Goal: Task Accomplishment & Management: Use online tool/utility

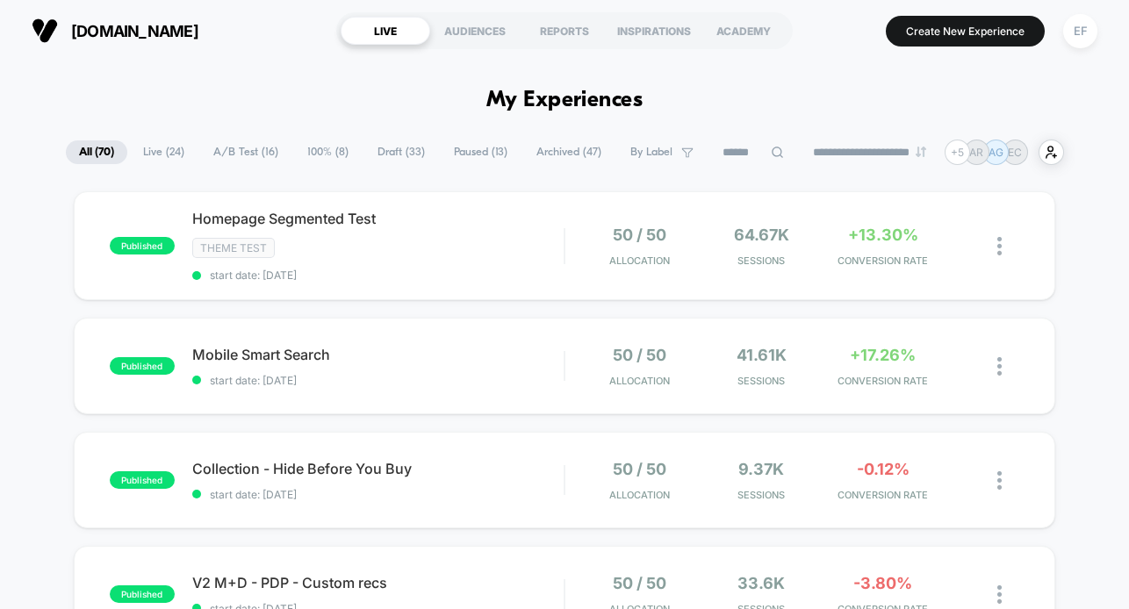
click at [252, 155] on span "A/B Test ( 16 )" at bounding box center [245, 152] width 91 height 24
click at [529, 239] on div "Theme Test" at bounding box center [378, 248] width 372 height 20
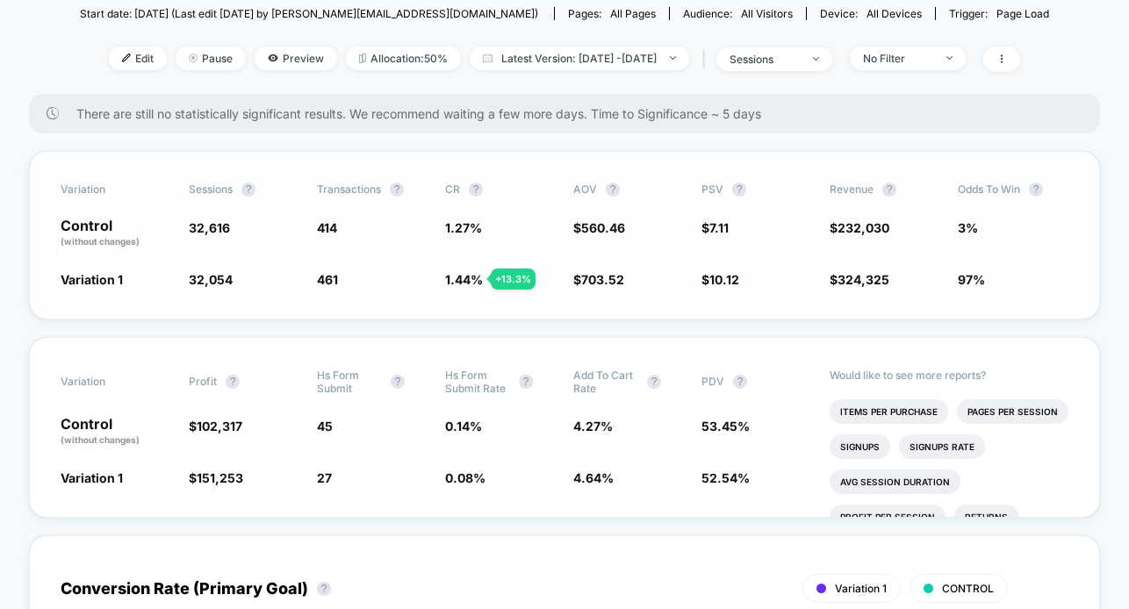
scroll to position [233, 0]
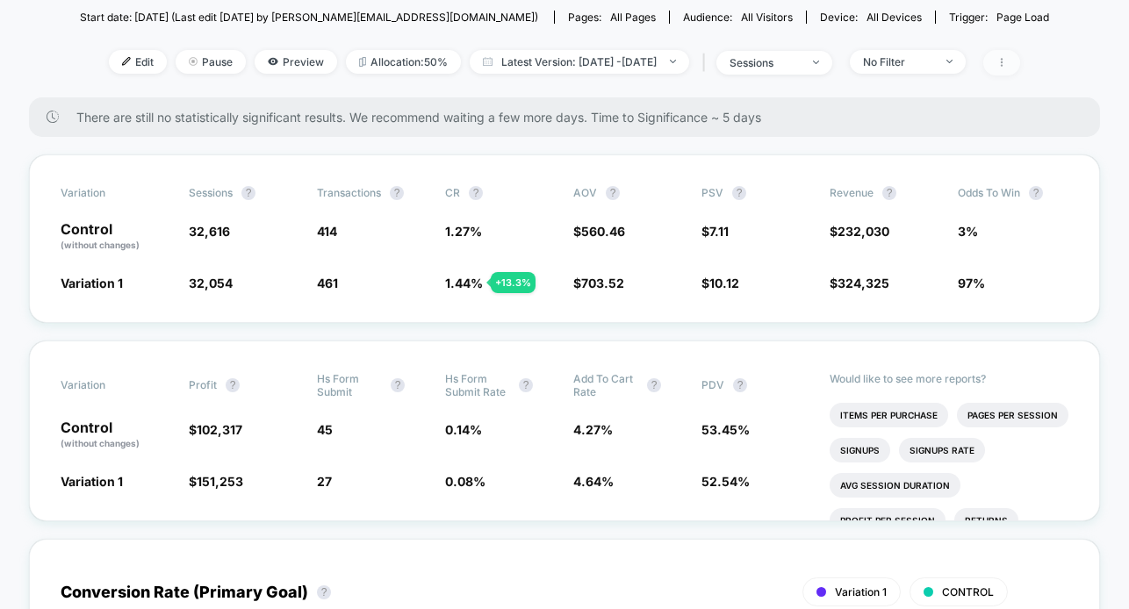
click at [1020, 52] on span at bounding box center [1001, 62] width 37 height 25
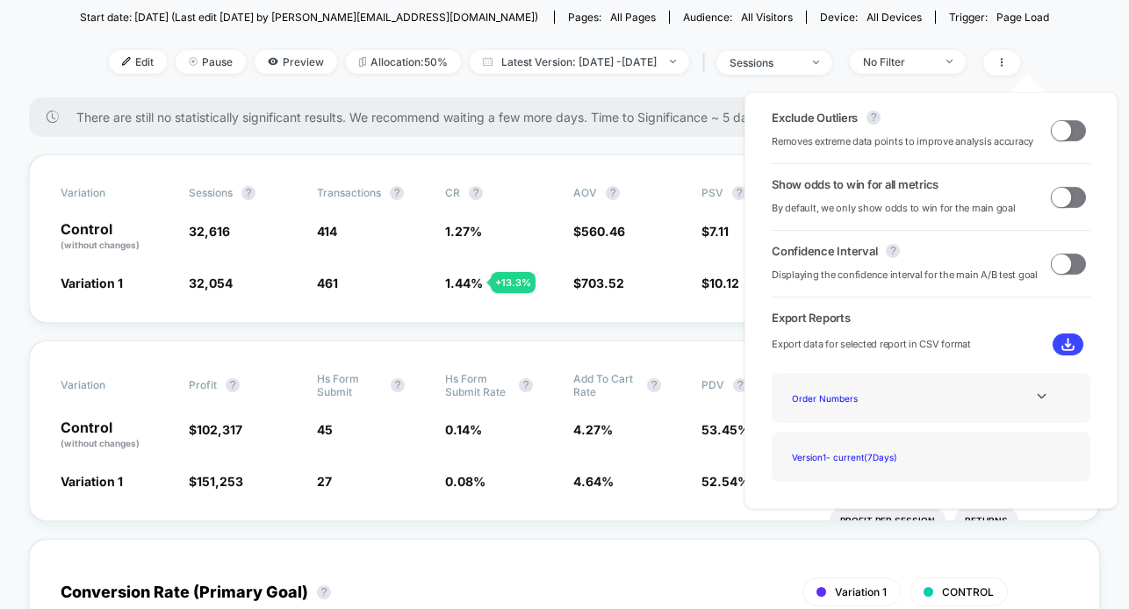
click at [1066, 133] on span at bounding box center [1068, 130] width 35 height 21
click at [1066, 133] on span at bounding box center [1075, 129] width 19 height 19
click at [1066, 133] on span at bounding box center [1068, 130] width 35 height 21
click at [1070, 88] on div "Exclude Outliers ? Removes extreme data points to improve analysis accuracy Sho…" at bounding box center [931, 301] width 408 height 452
click at [1055, 210] on div "Show odds to win for all metrics By default, we only show odds to win for the m…" at bounding box center [931, 197] width 319 height 40
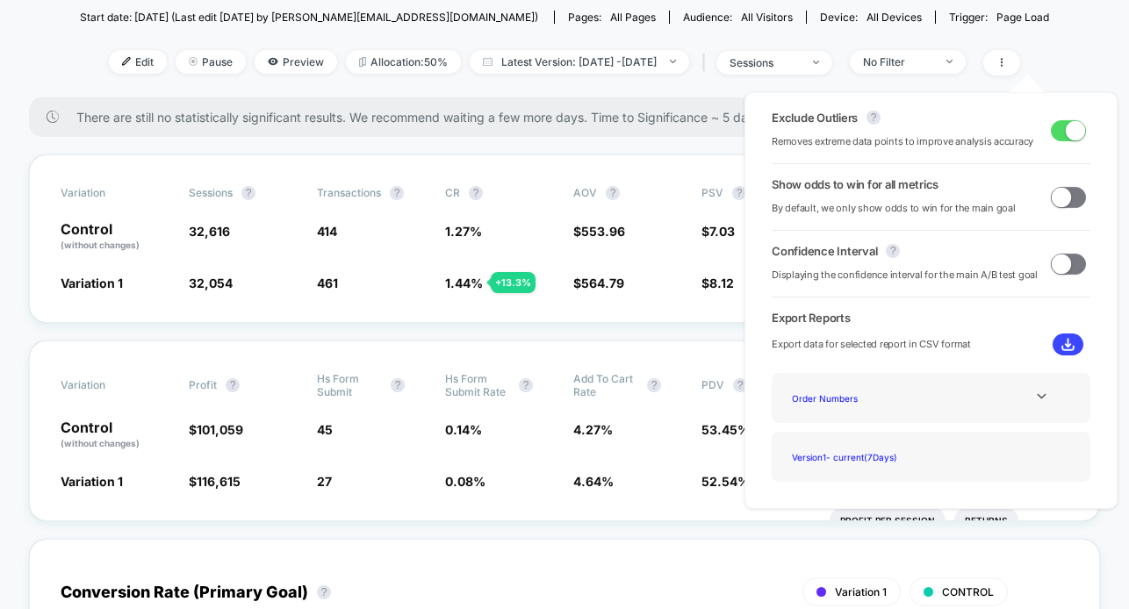
click at [1055, 195] on span at bounding box center [1061, 196] width 19 height 19
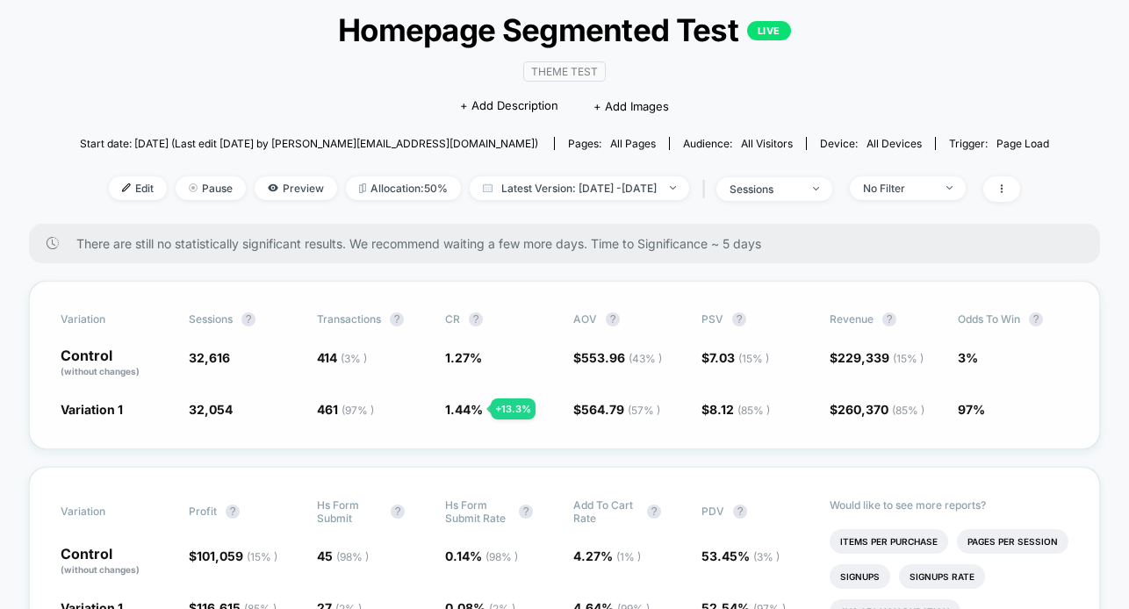
scroll to position [38, 0]
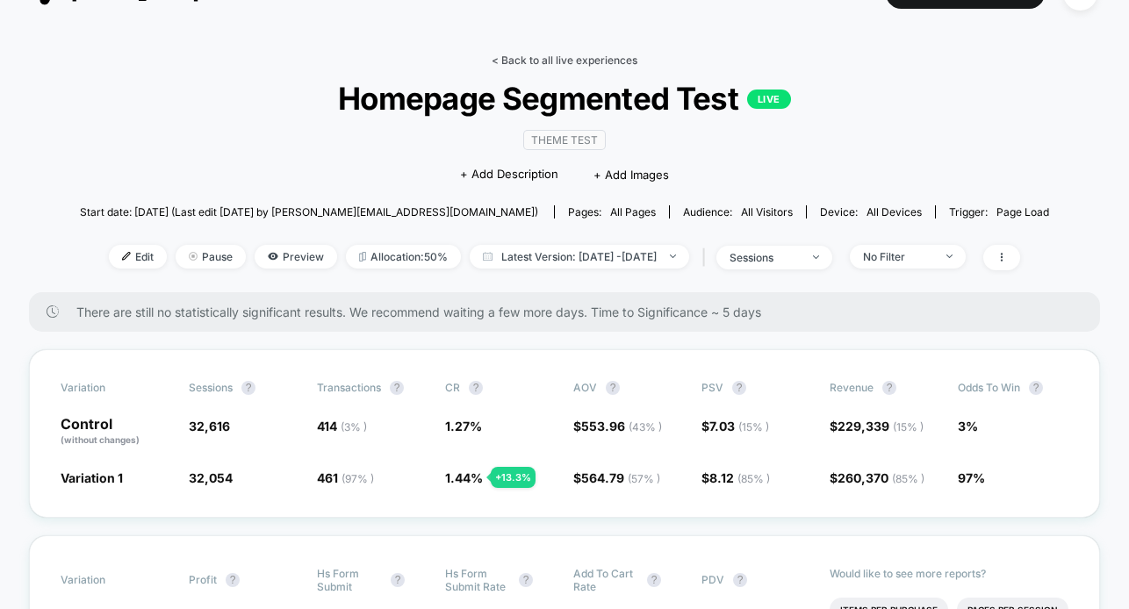
click at [532, 61] on link "< Back to all live experiences" at bounding box center [565, 60] width 146 height 13
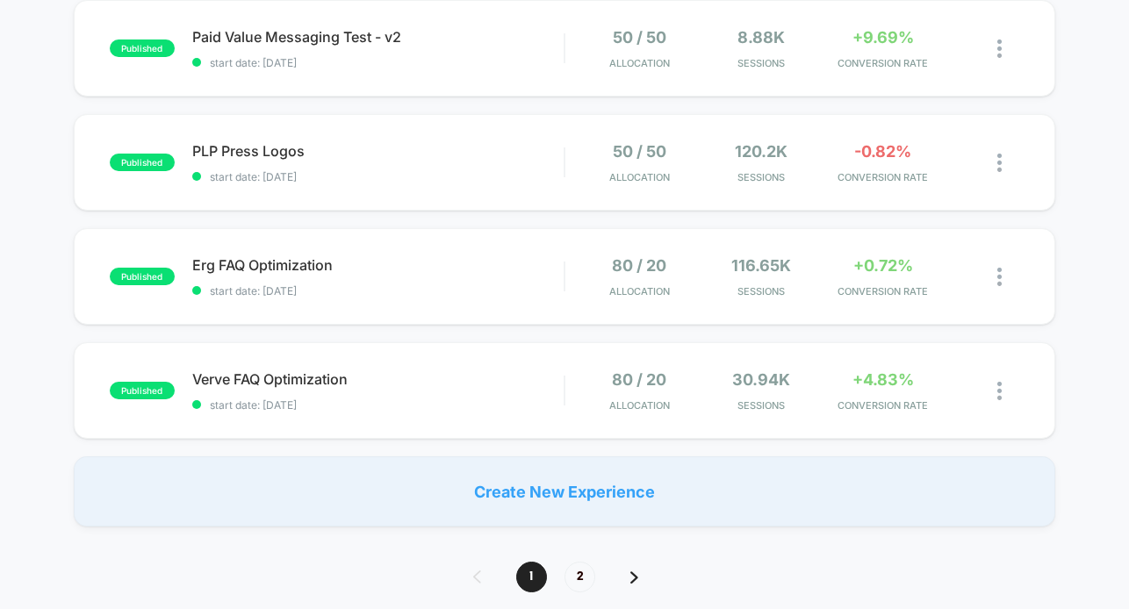
scroll to position [1351, 0]
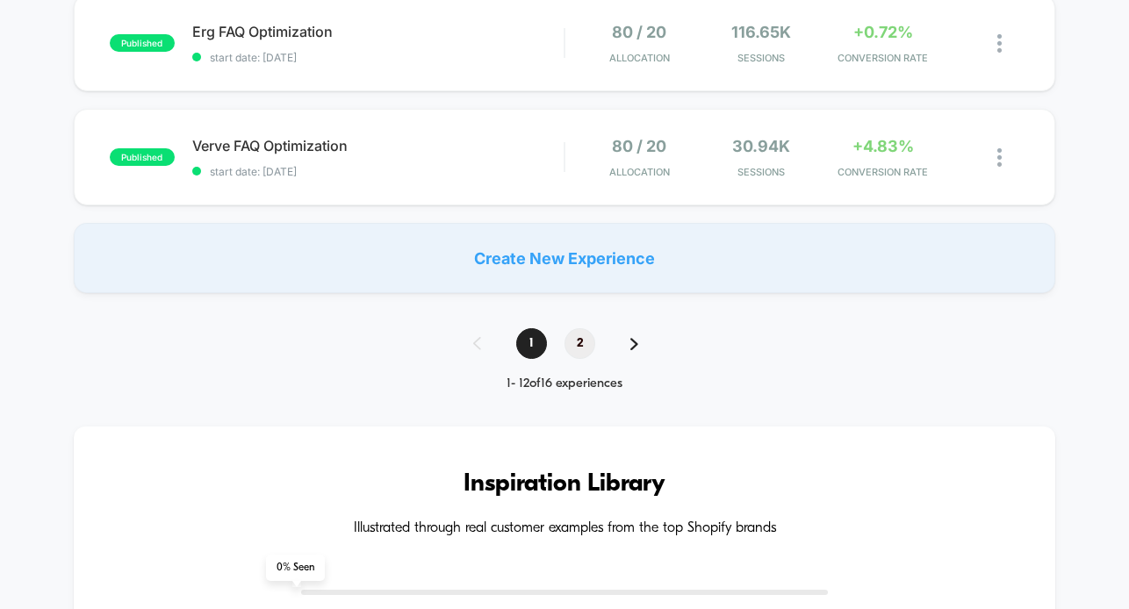
click at [579, 341] on span "2" at bounding box center [580, 343] width 31 height 31
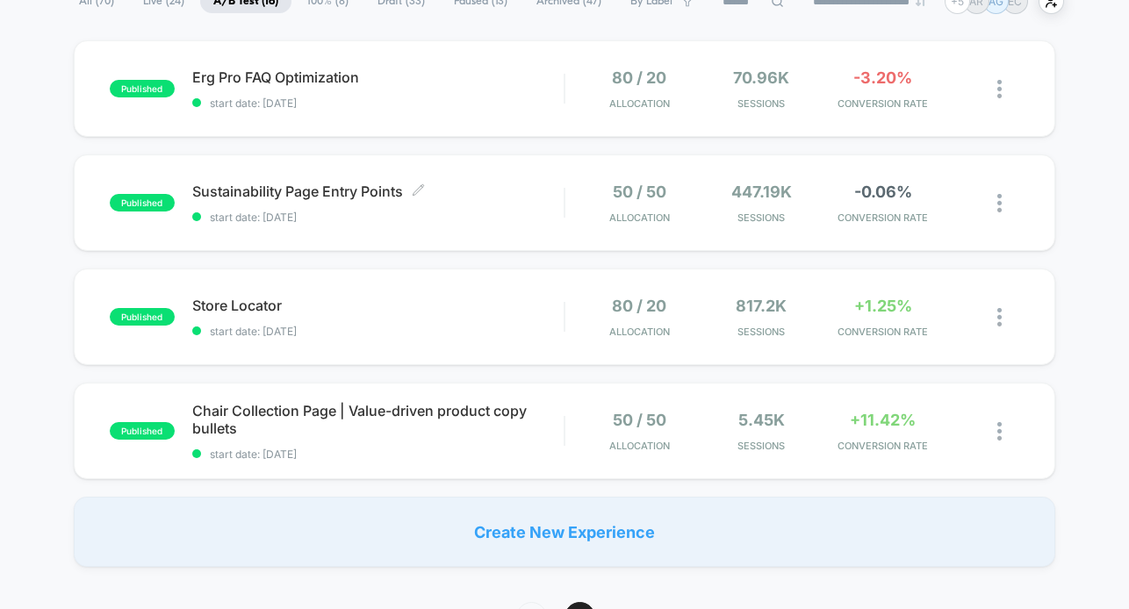
scroll to position [282, 0]
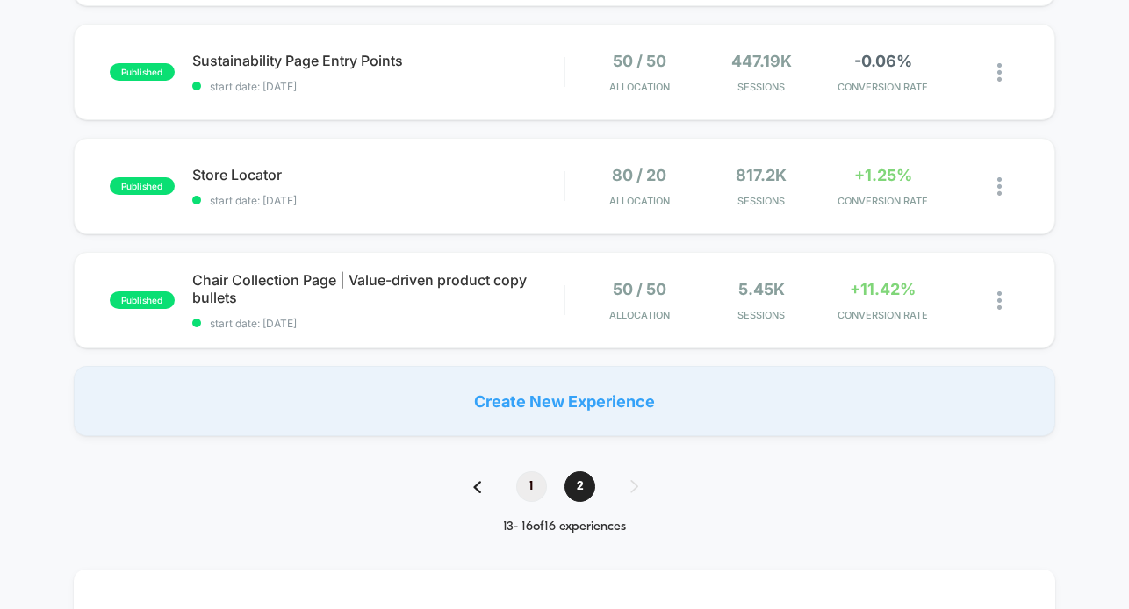
click at [536, 475] on span "1" at bounding box center [531, 487] width 31 height 31
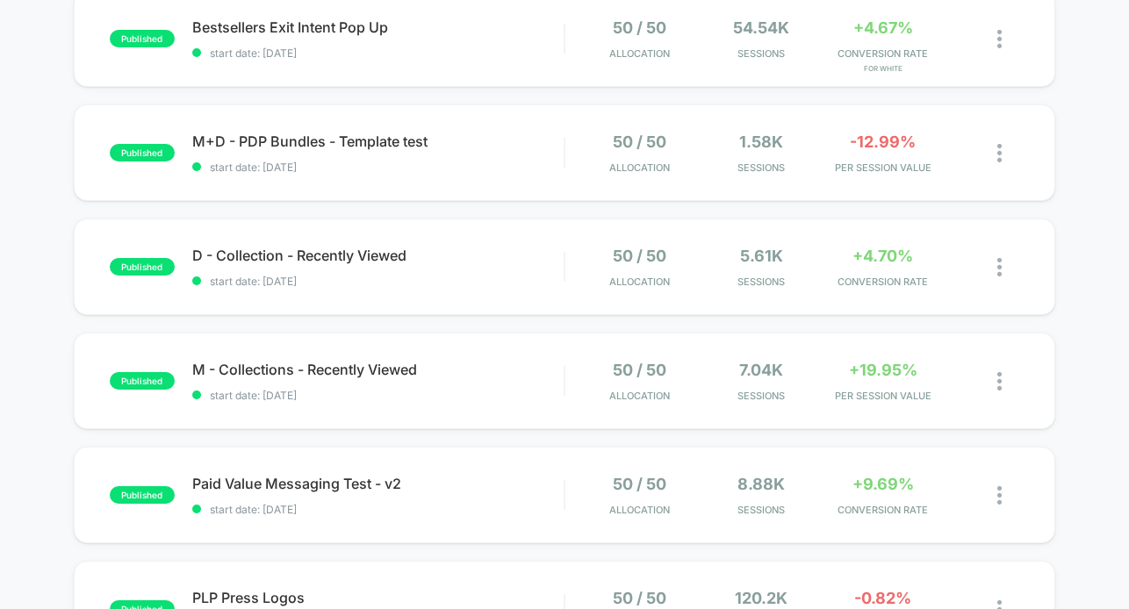
scroll to position [514, 0]
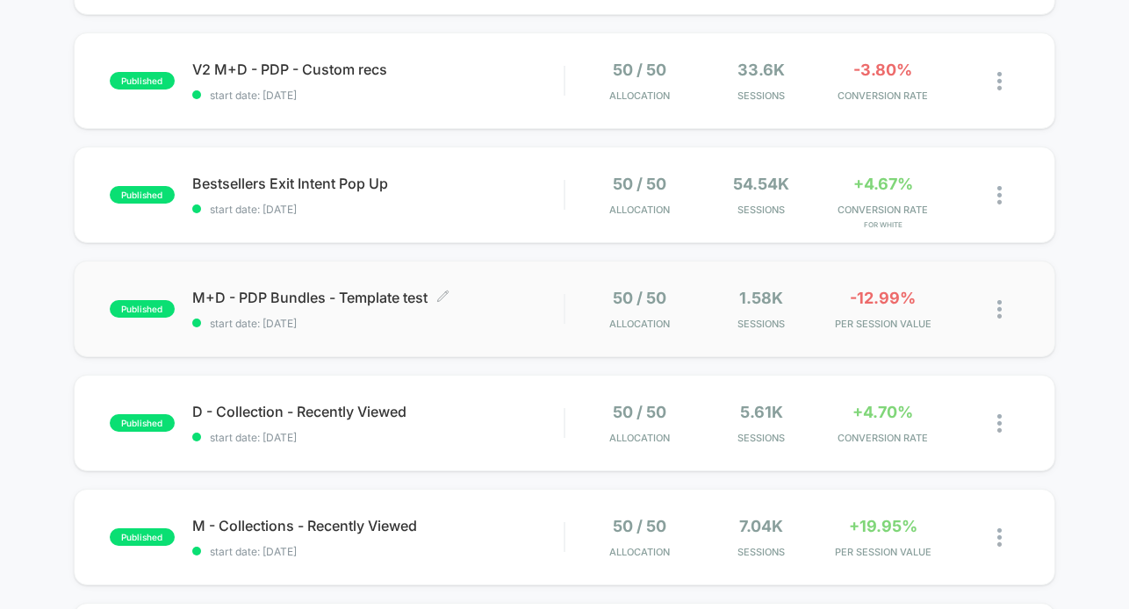
click at [501, 322] on span "start date: [DATE]" at bounding box center [378, 323] width 372 height 13
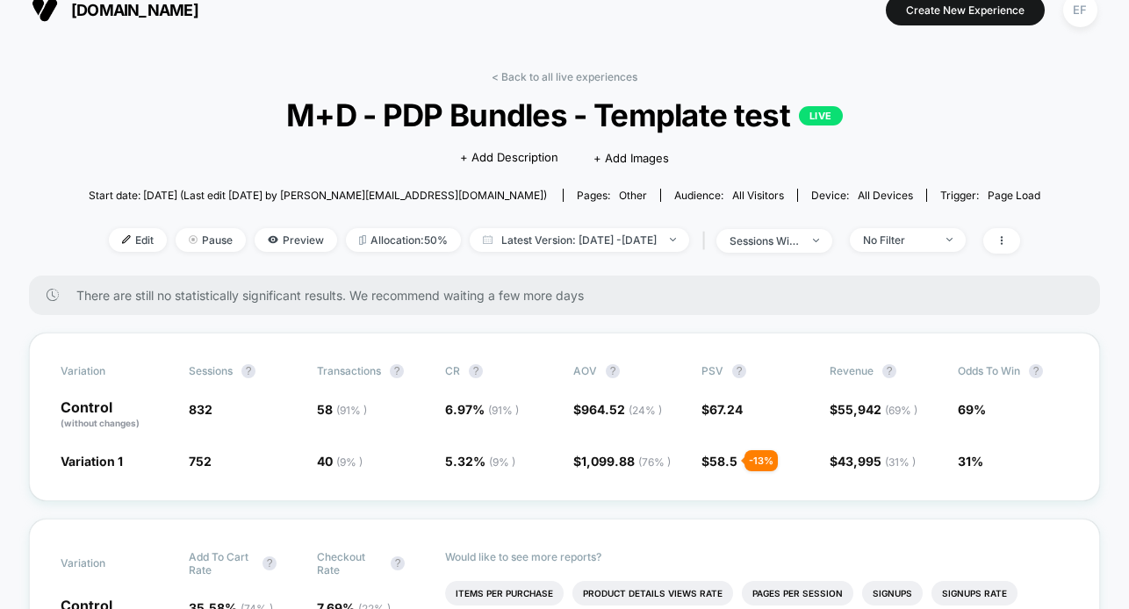
scroll to position [63, 0]
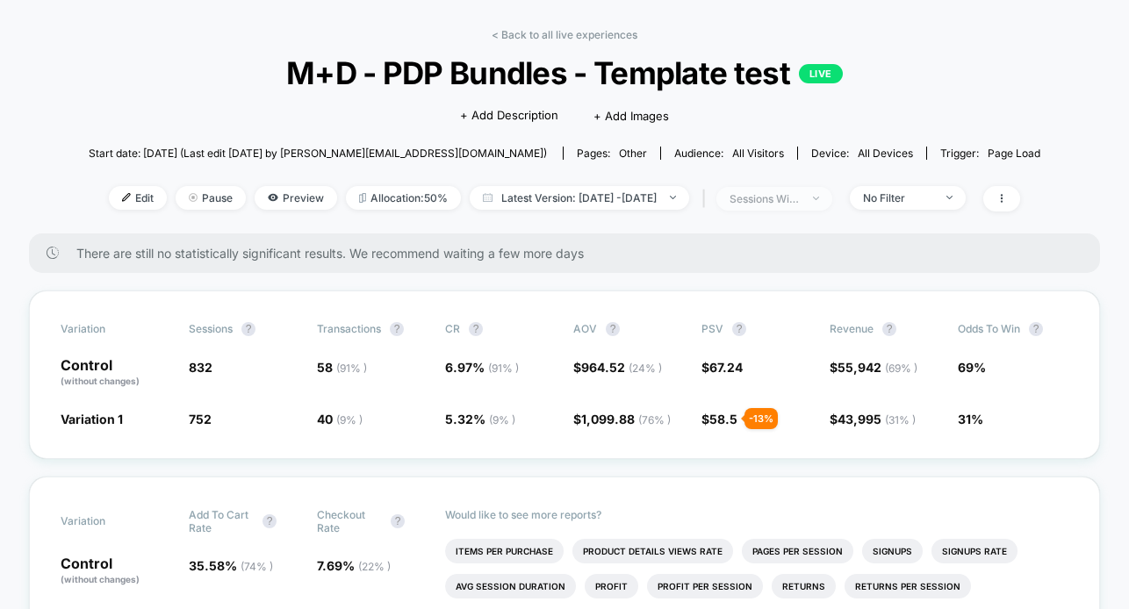
click at [780, 190] on span "sessions with impression" at bounding box center [775, 199] width 116 height 24
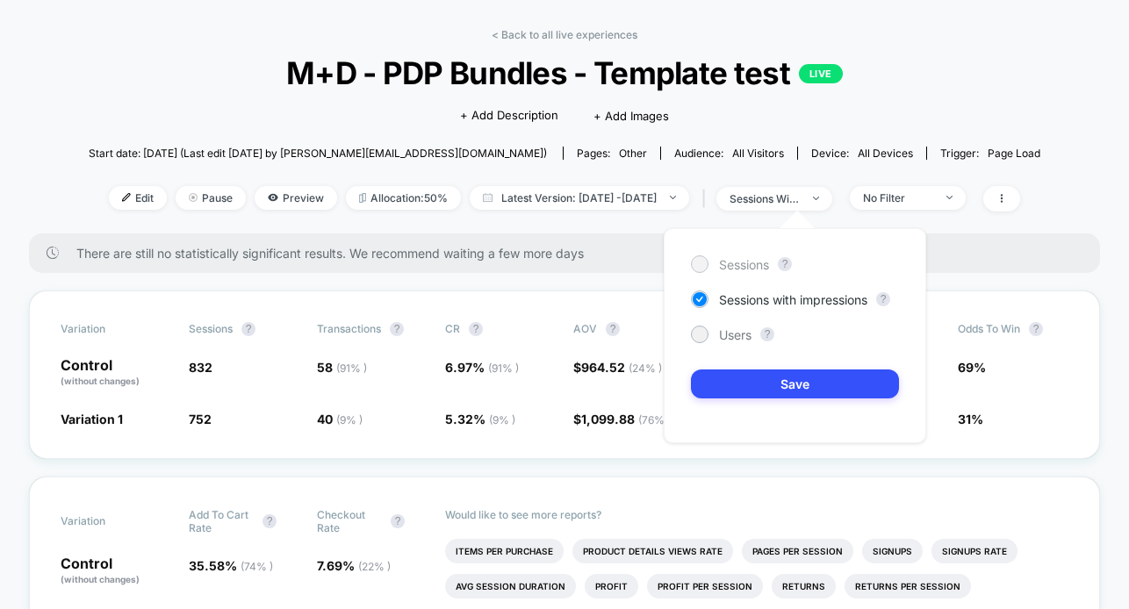
click at [698, 268] on div at bounding box center [699, 263] width 13 height 13
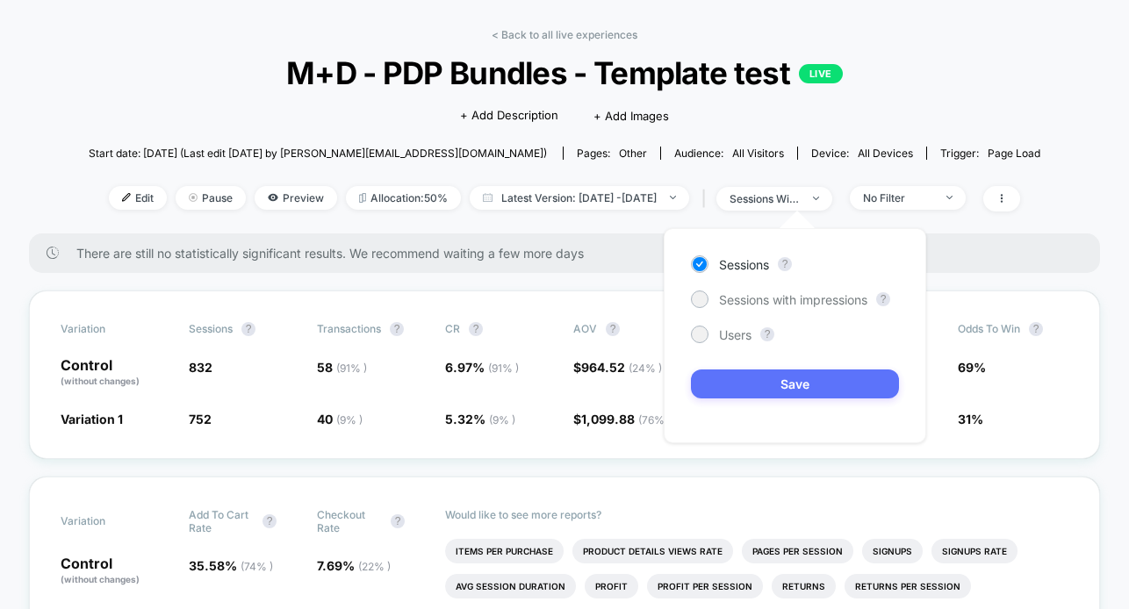
click at [738, 381] on button "Save" at bounding box center [795, 384] width 208 height 29
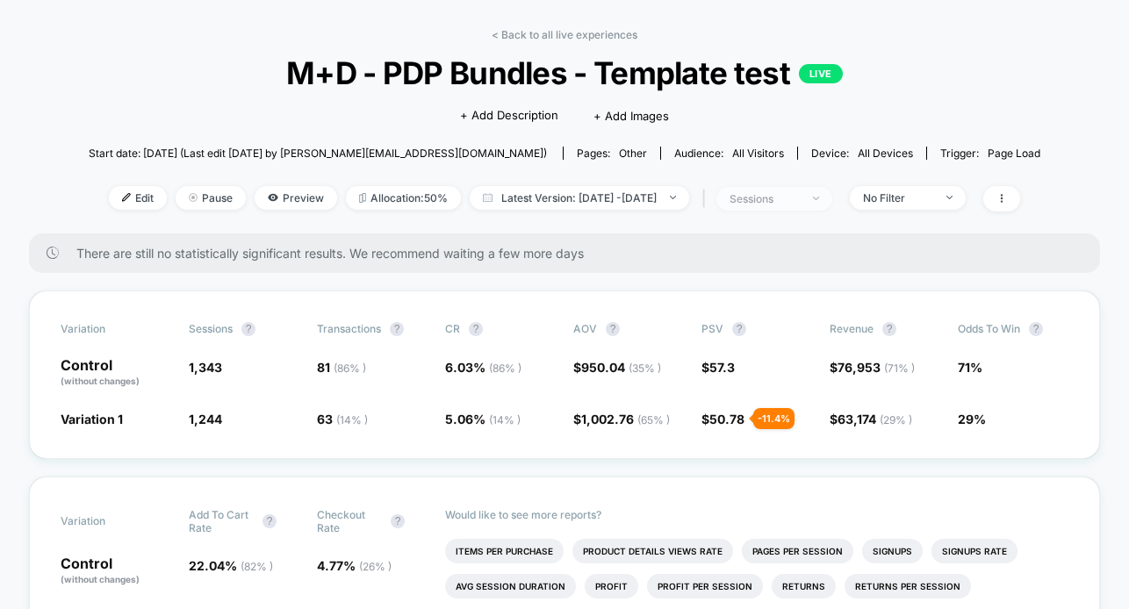
click at [792, 199] on div "sessions" at bounding box center [765, 198] width 70 height 13
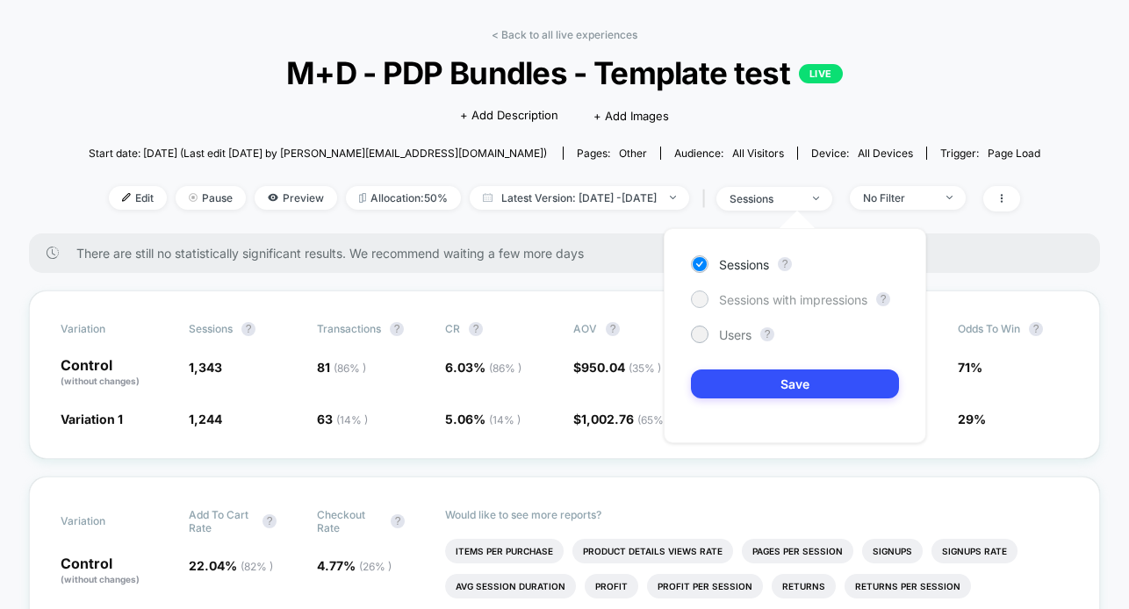
click at [743, 299] on span "Sessions with impressions" at bounding box center [793, 299] width 148 height 15
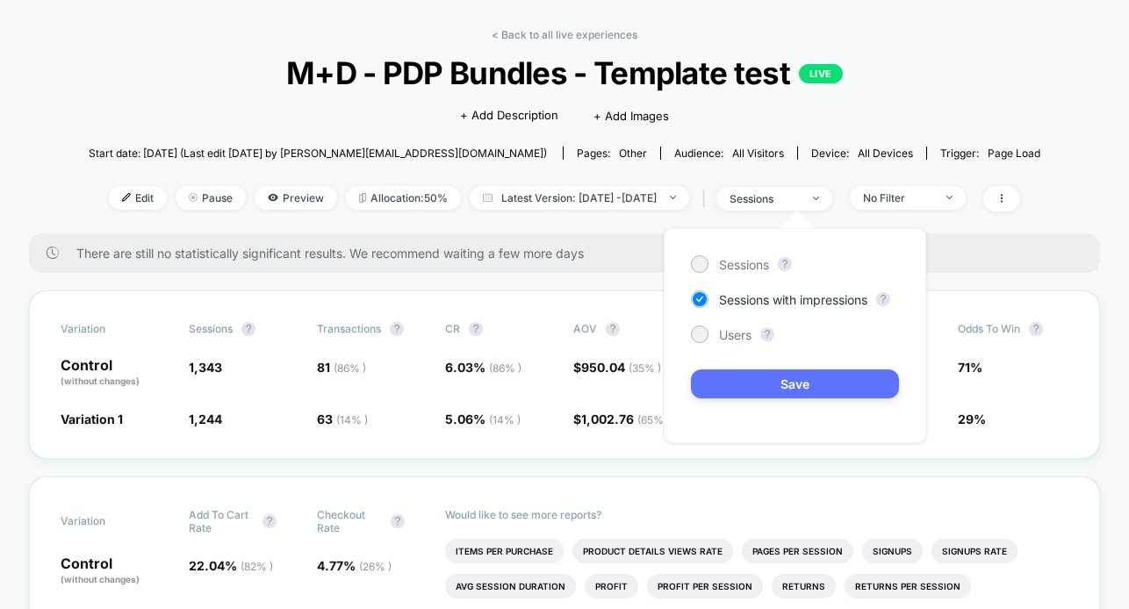
click at [731, 384] on button "Save" at bounding box center [795, 384] width 208 height 29
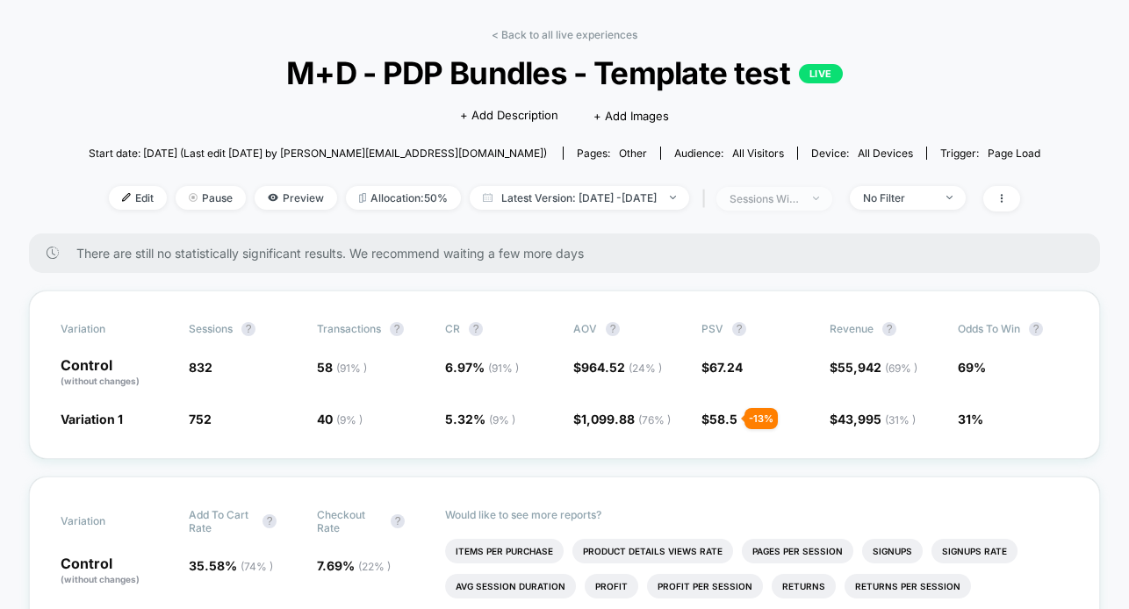
click at [787, 205] on span "sessions with impression" at bounding box center [775, 199] width 116 height 24
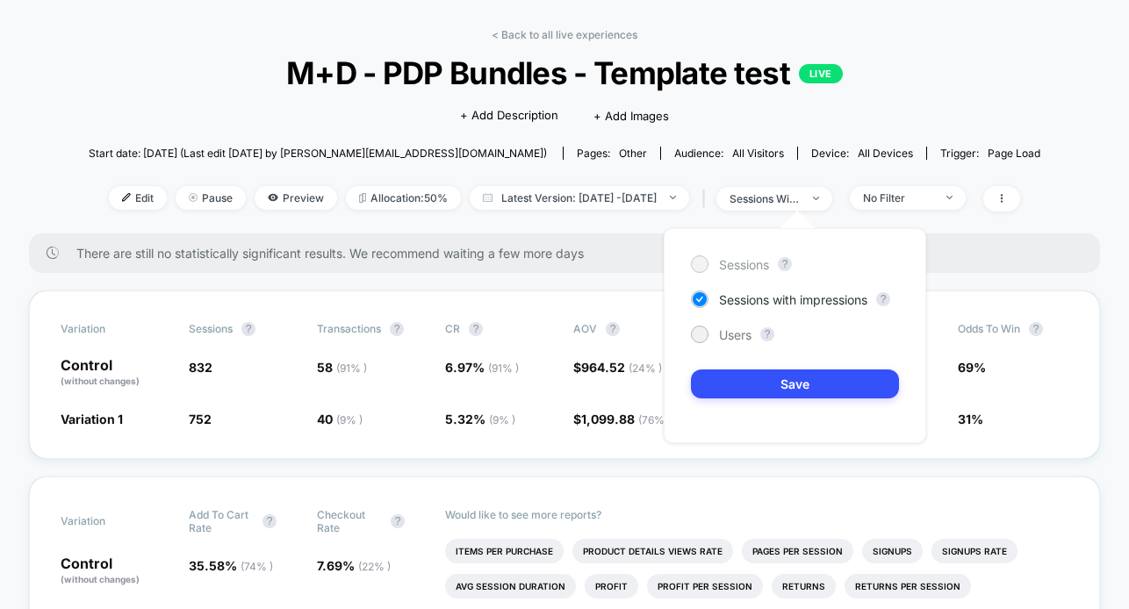
click at [722, 266] on span "Sessions" at bounding box center [744, 264] width 50 height 15
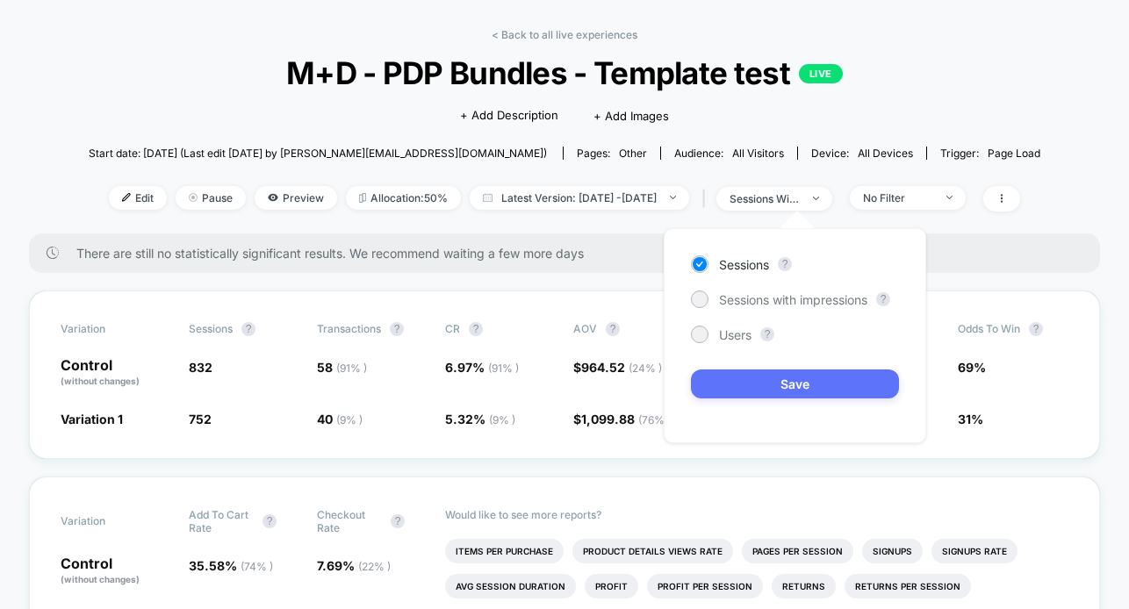
click at [775, 396] on button "Save" at bounding box center [795, 384] width 208 height 29
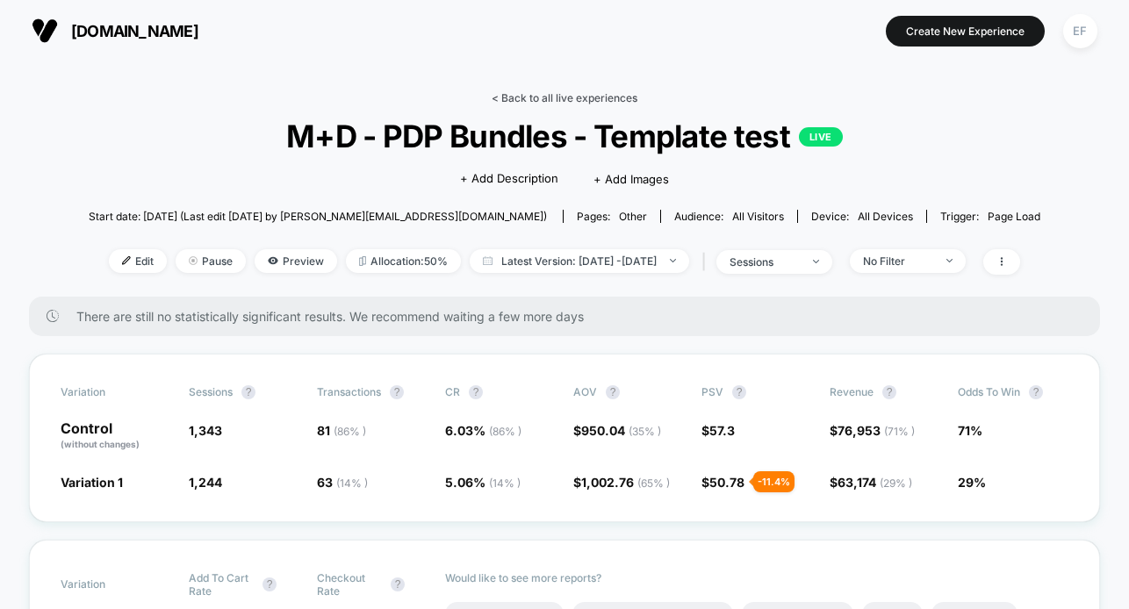
click at [535, 95] on link "< Back to all live experiences" at bounding box center [565, 97] width 146 height 13
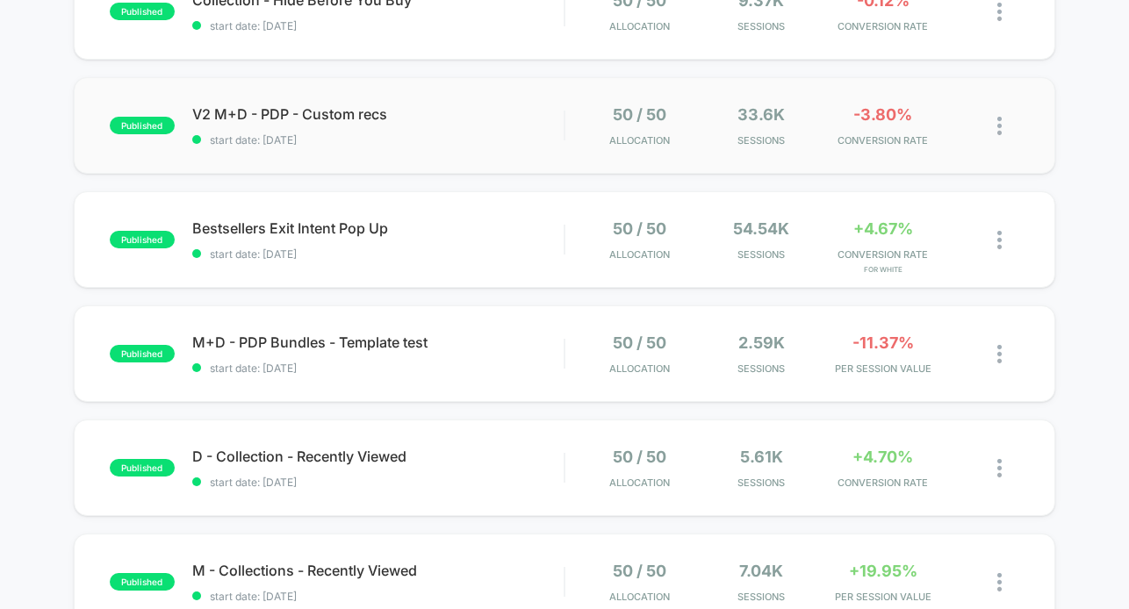
scroll to position [495, 0]
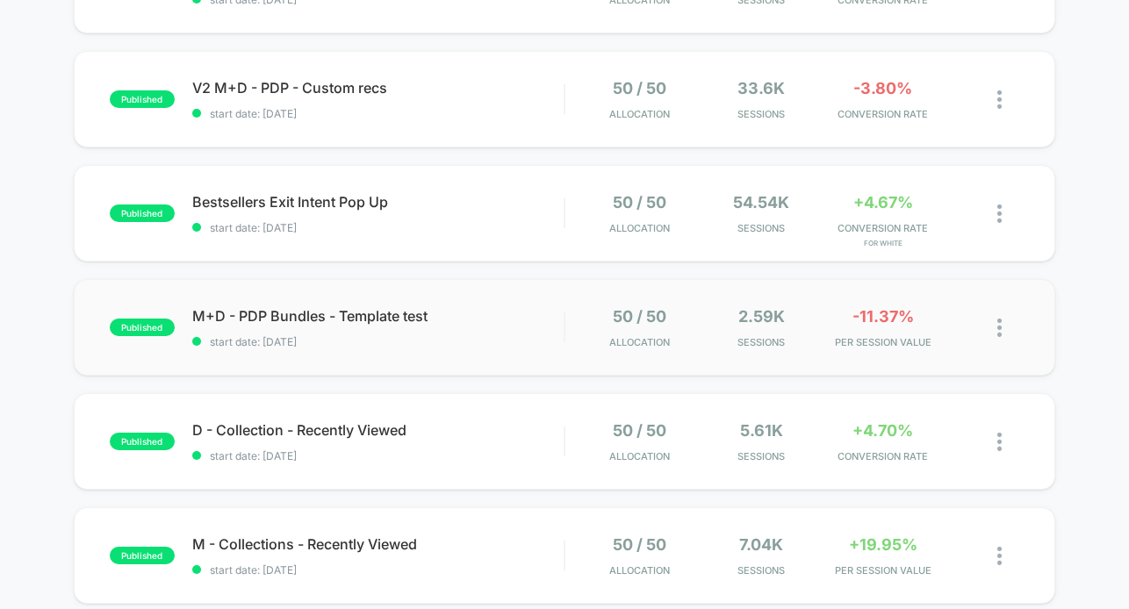
click at [489, 348] on div "published M+D - PDP Bundles - Template test start date: [DATE] 50 / 50 Allocati…" at bounding box center [565, 327] width 983 height 97
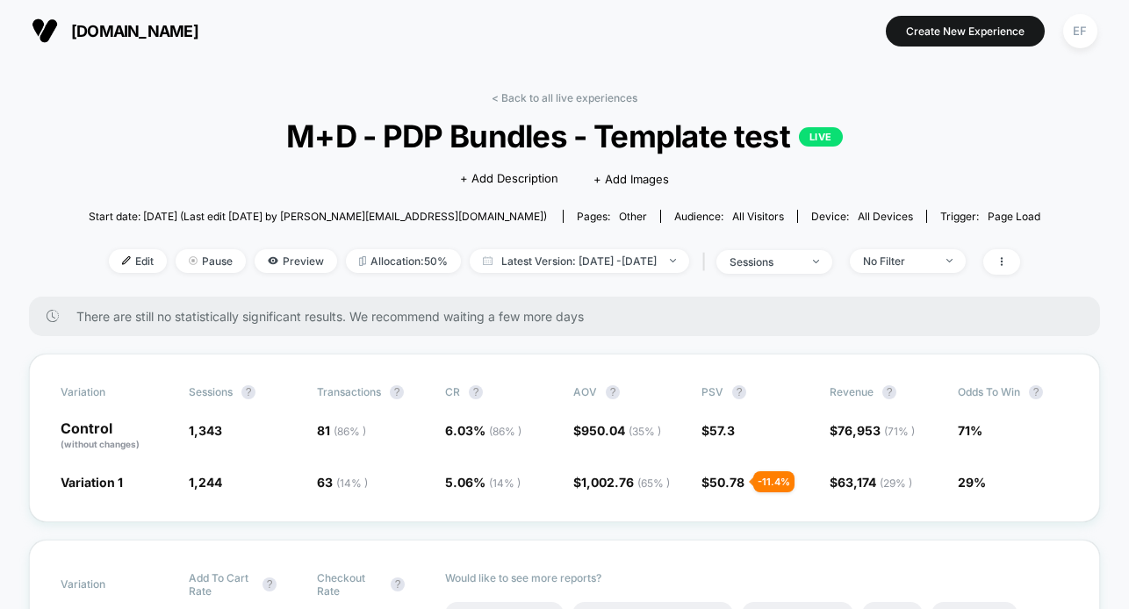
scroll to position [26, 0]
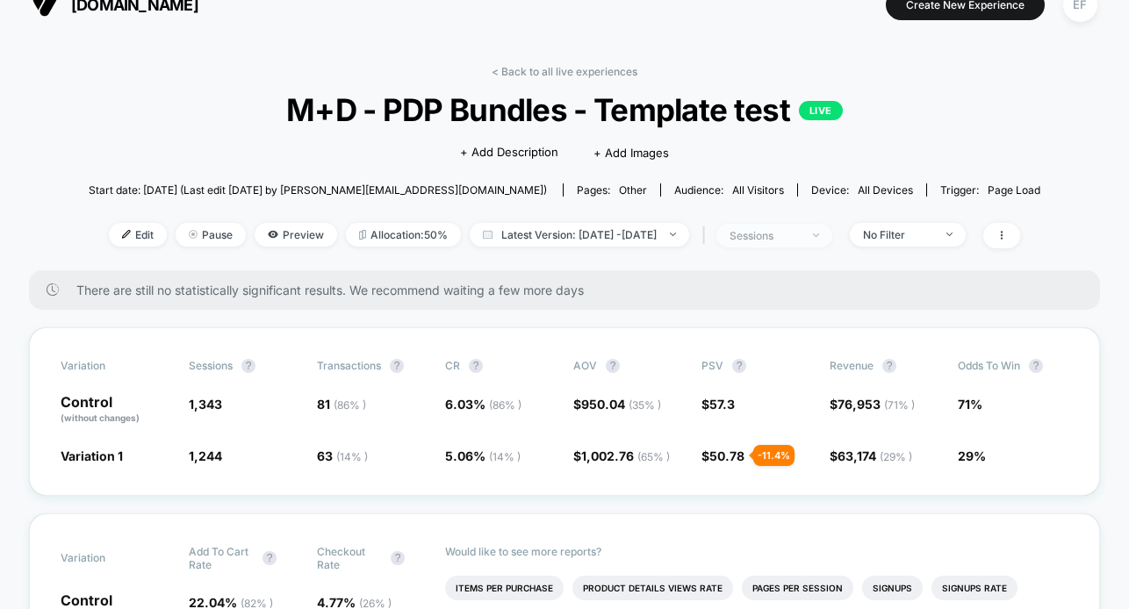
click at [792, 234] on div "sessions" at bounding box center [765, 235] width 70 height 13
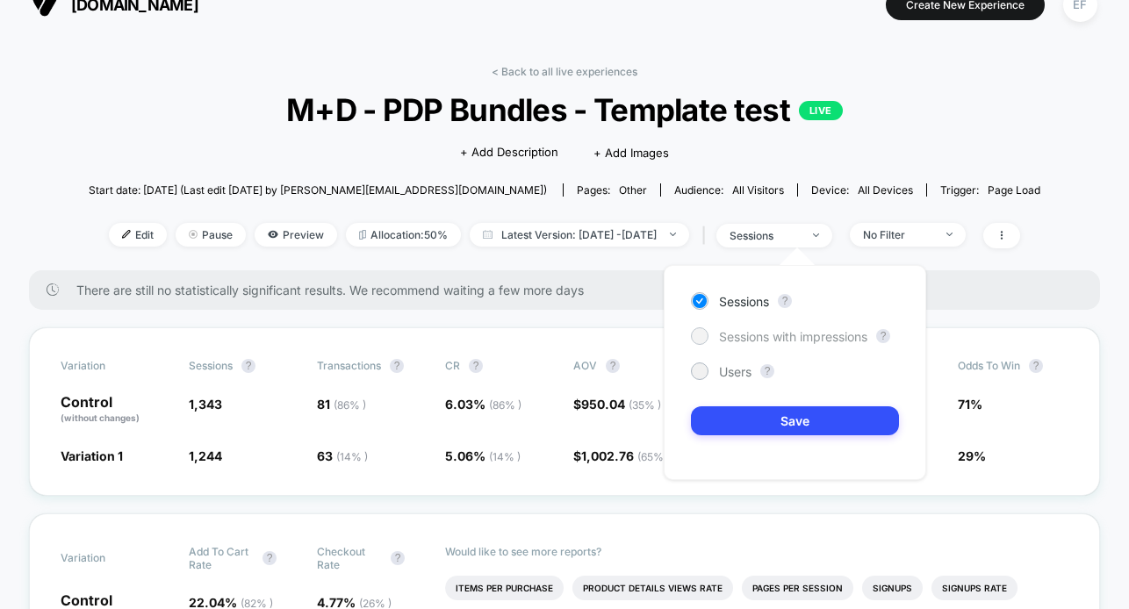
click at [738, 334] on span "Sessions with impressions" at bounding box center [793, 336] width 148 height 15
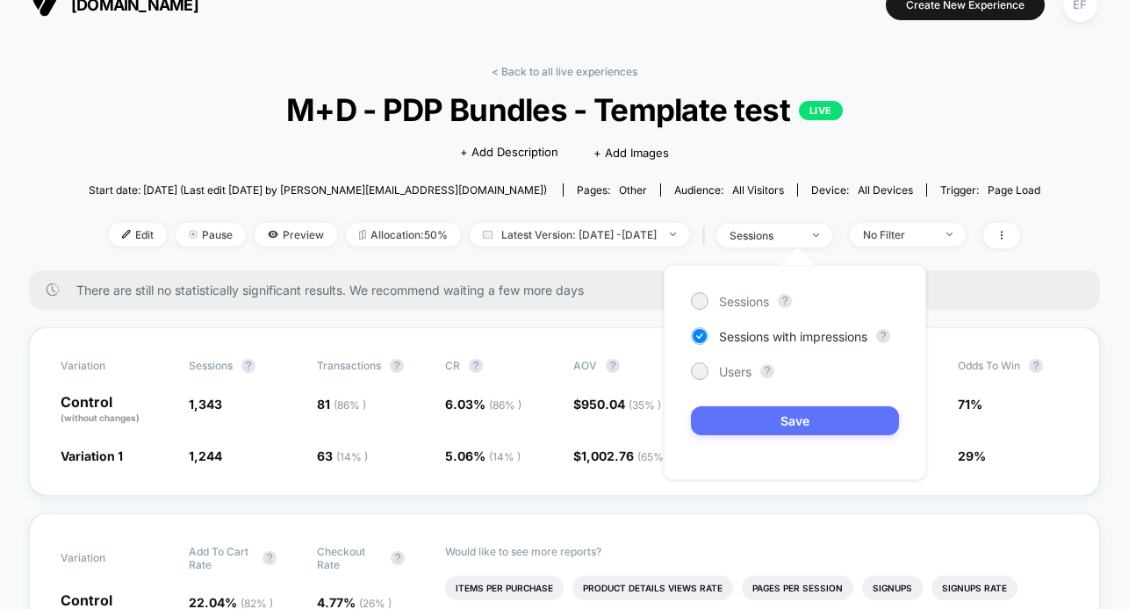
click at [757, 415] on button "Save" at bounding box center [795, 421] width 208 height 29
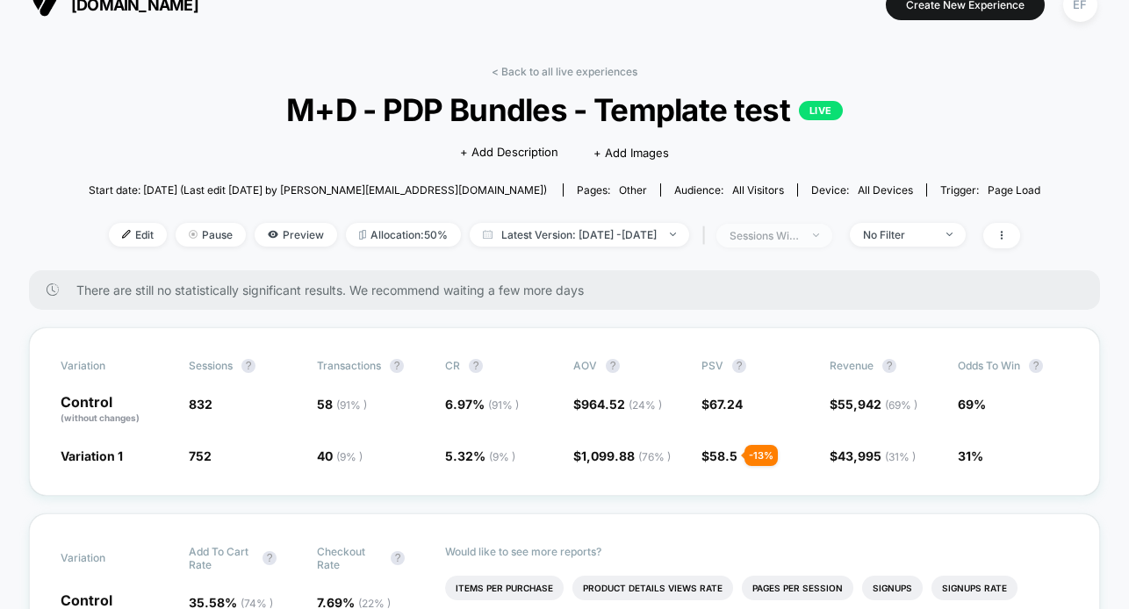
click at [832, 224] on span "sessions with impression" at bounding box center [775, 236] width 116 height 24
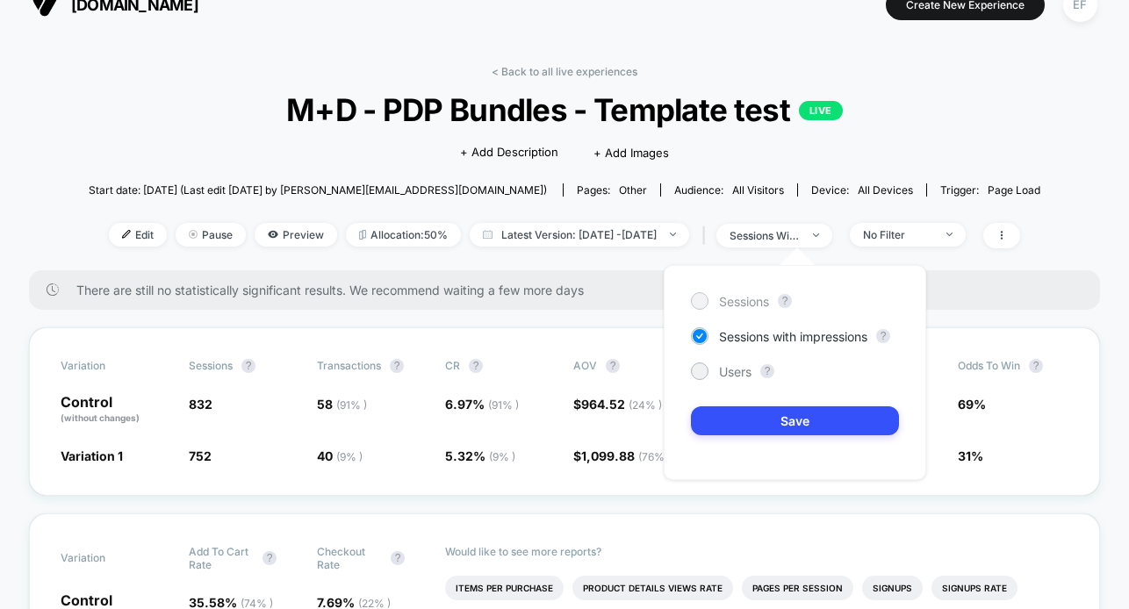
click at [724, 297] on span "Sessions" at bounding box center [744, 301] width 50 height 15
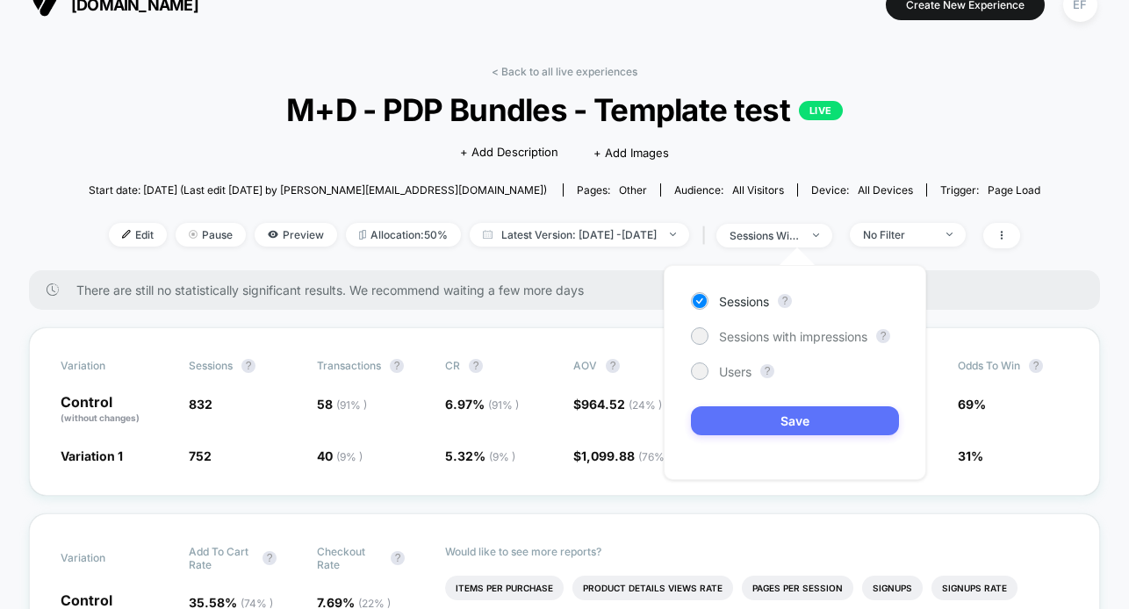
click at [764, 426] on button "Save" at bounding box center [795, 421] width 208 height 29
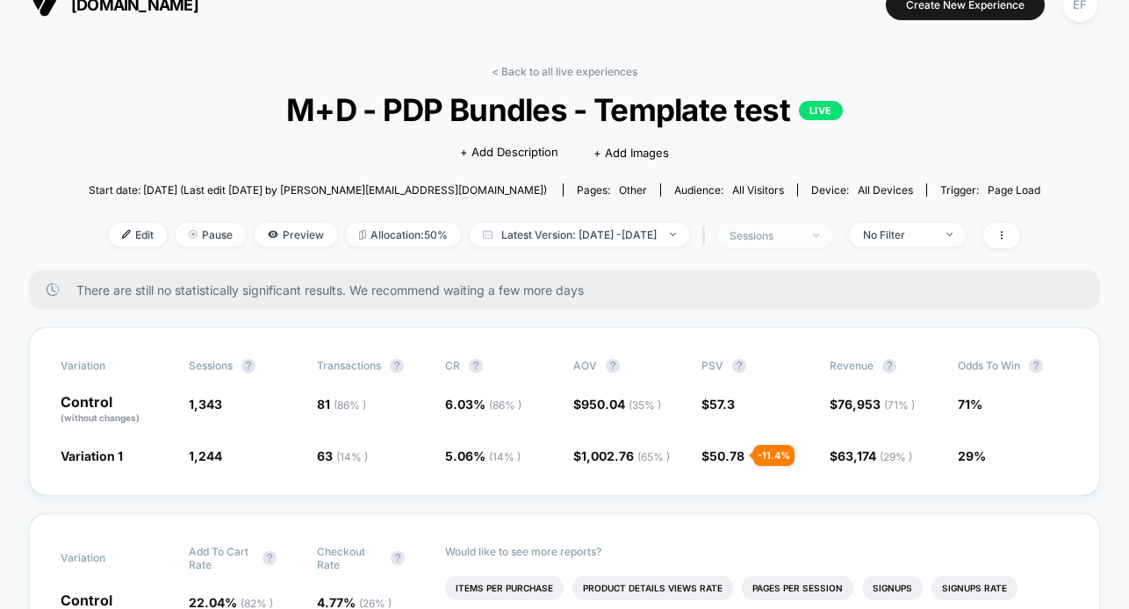
click at [800, 231] on div "sessions" at bounding box center [765, 235] width 70 height 13
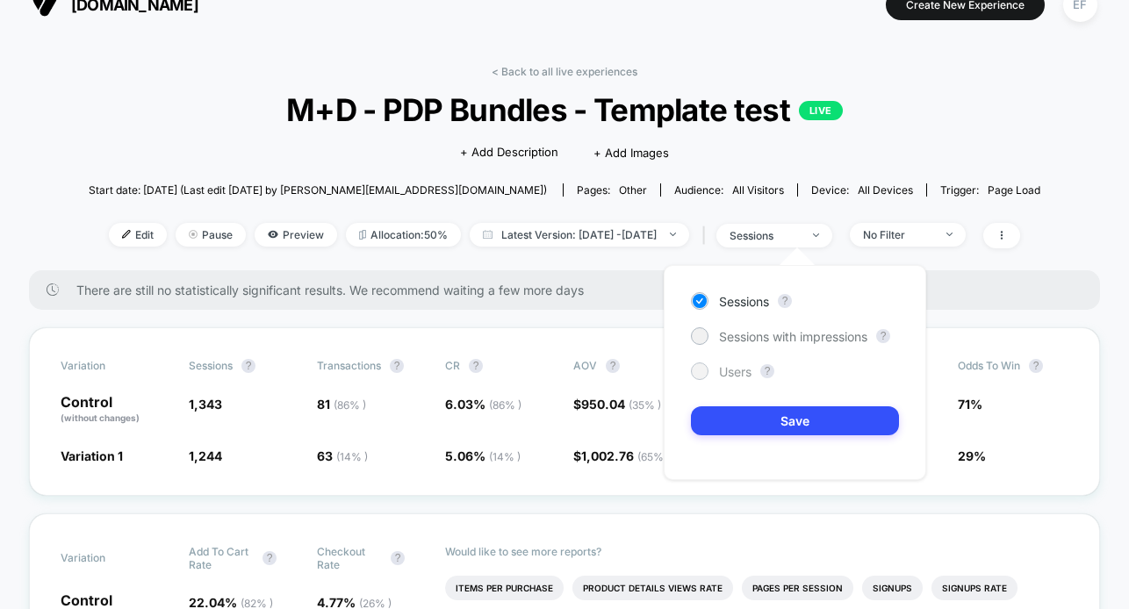
click at [703, 369] on div at bounding box center [699, 370] width 13 height 13
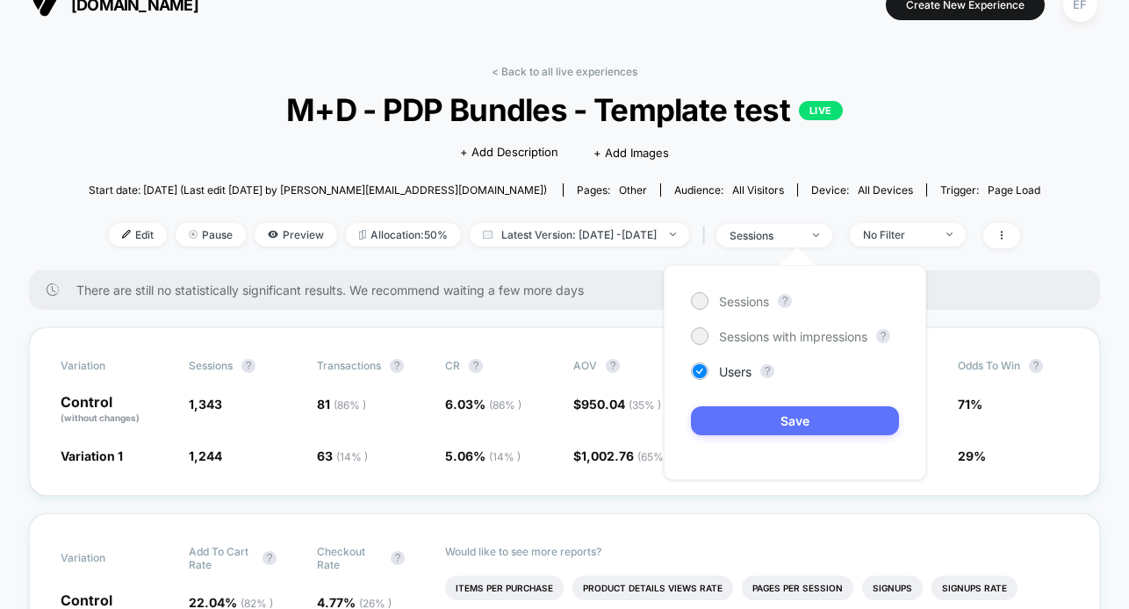
click at [746, 434] on button "Save" at bounding box center [795, 421] width 208 height 29
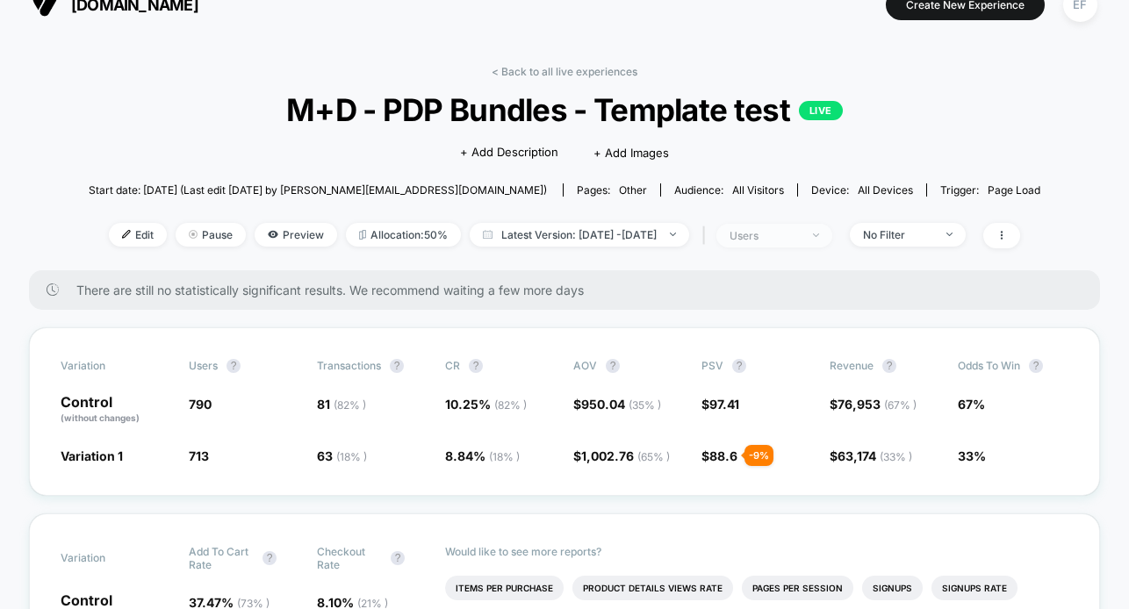
click at [832, 241] on span "users" at bounding box center [775, 236] width 116 height 24
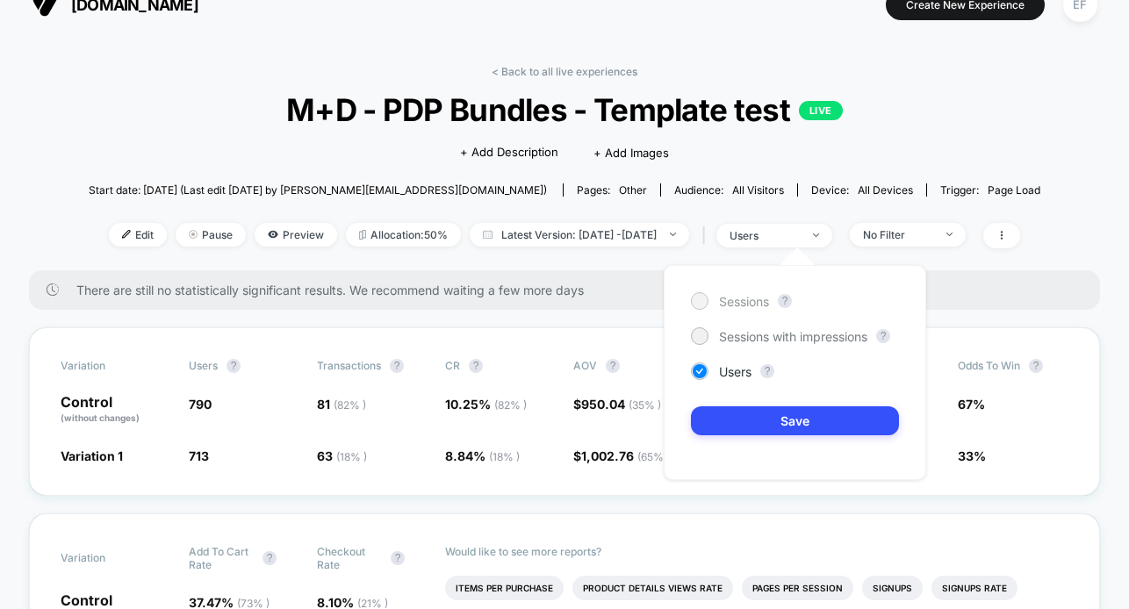
click at [731, 305] on span "Sessions" at bounding box center [744, 301] width 50 height 15
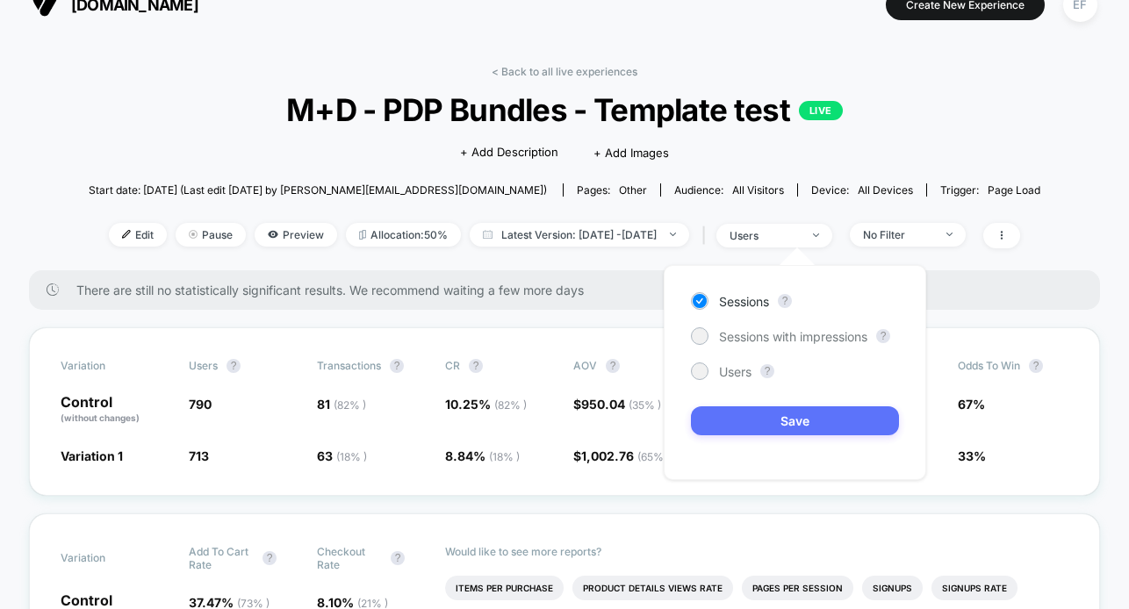
click at [736, 411] on button "Save" at bounding box center [795, 421] width 208 height 29
